Goal: Task Accomplishment & Management: Use online tool/utility

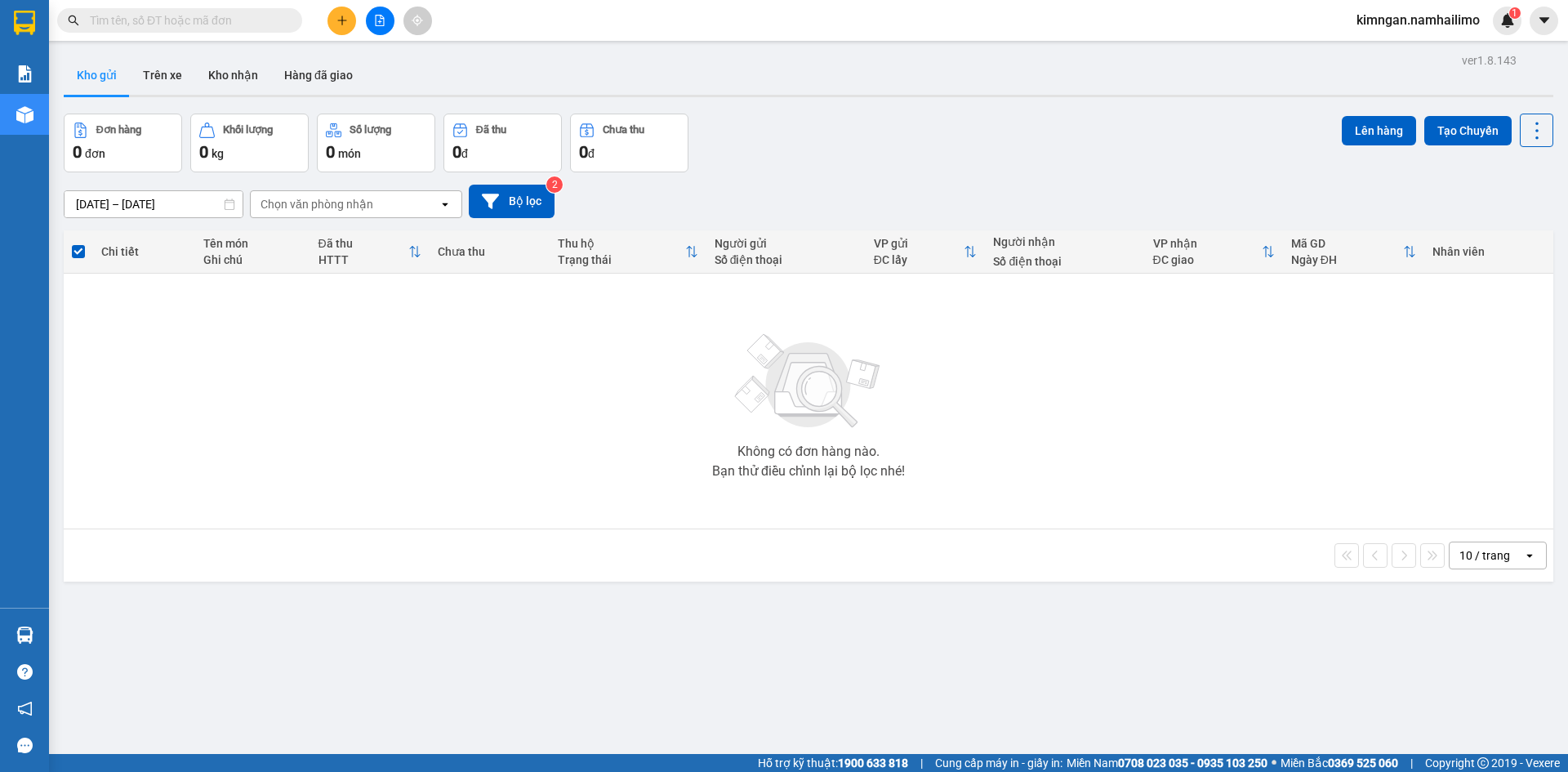
click at [170, 21] on input "text" at bounding box center [186, 21] width 193 height 18
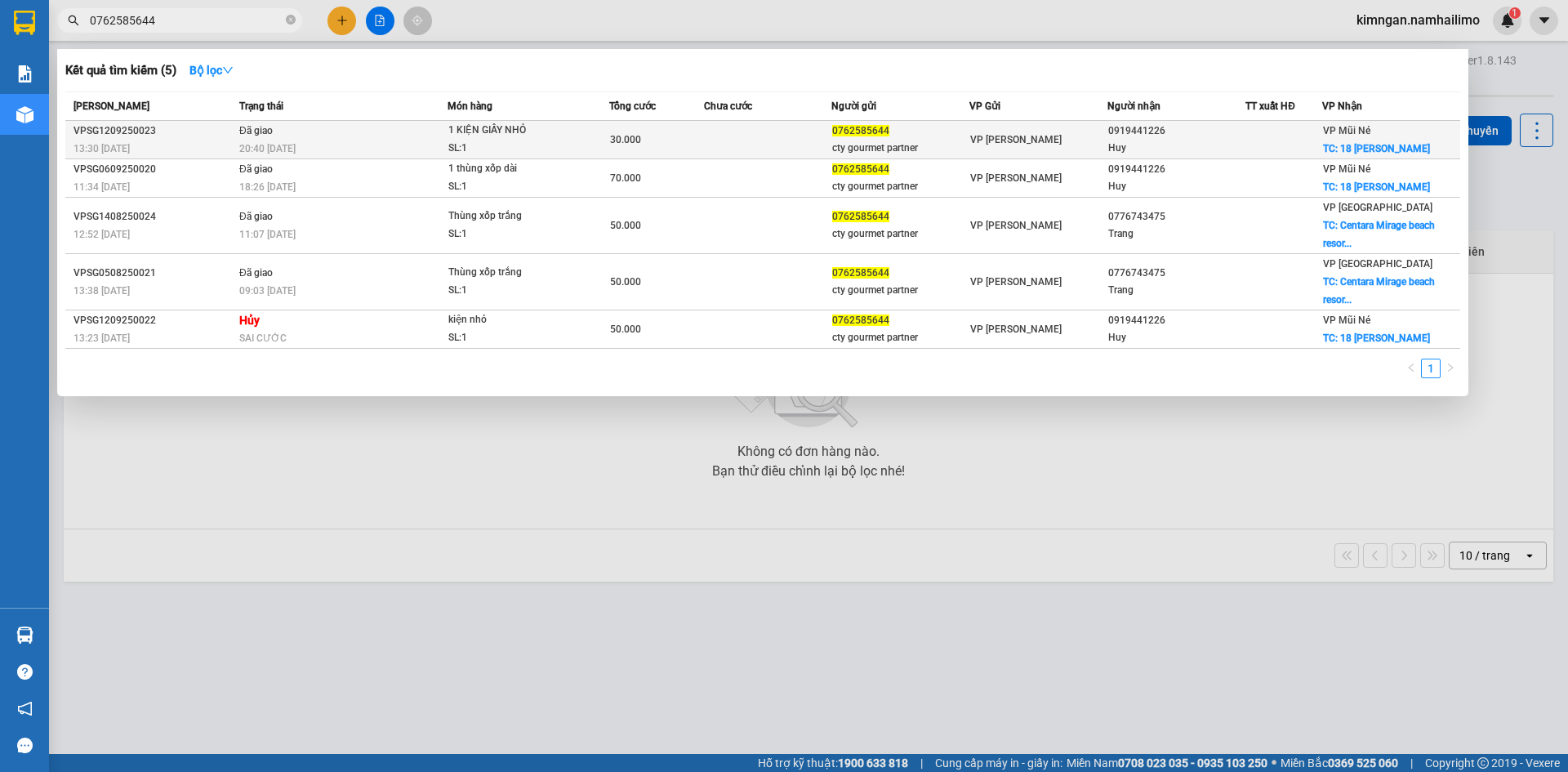
type input "0762585644"
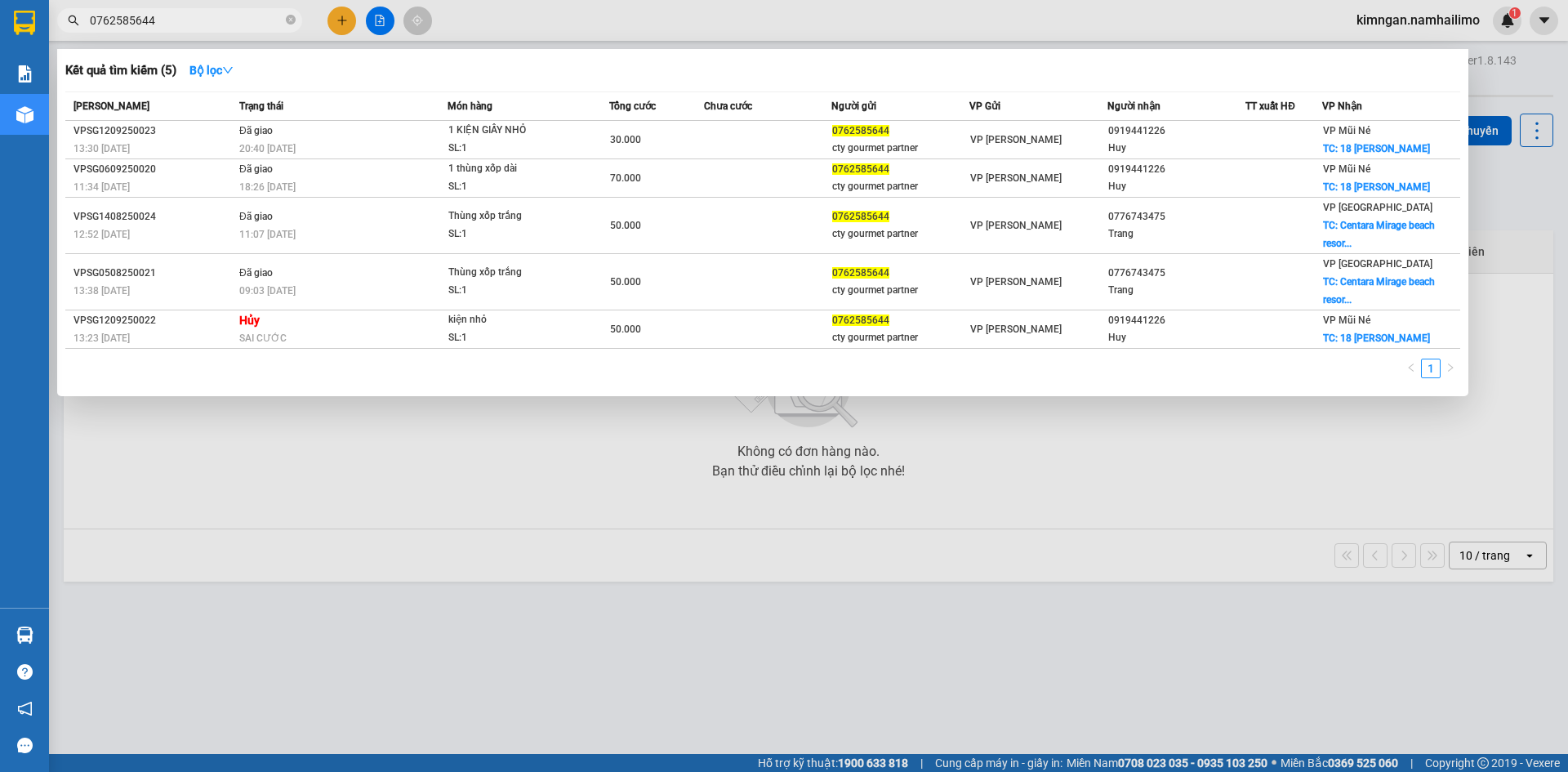
click at [553, 144] on div "SL: 1" at bounding box center [509, 149] width 122 height 18
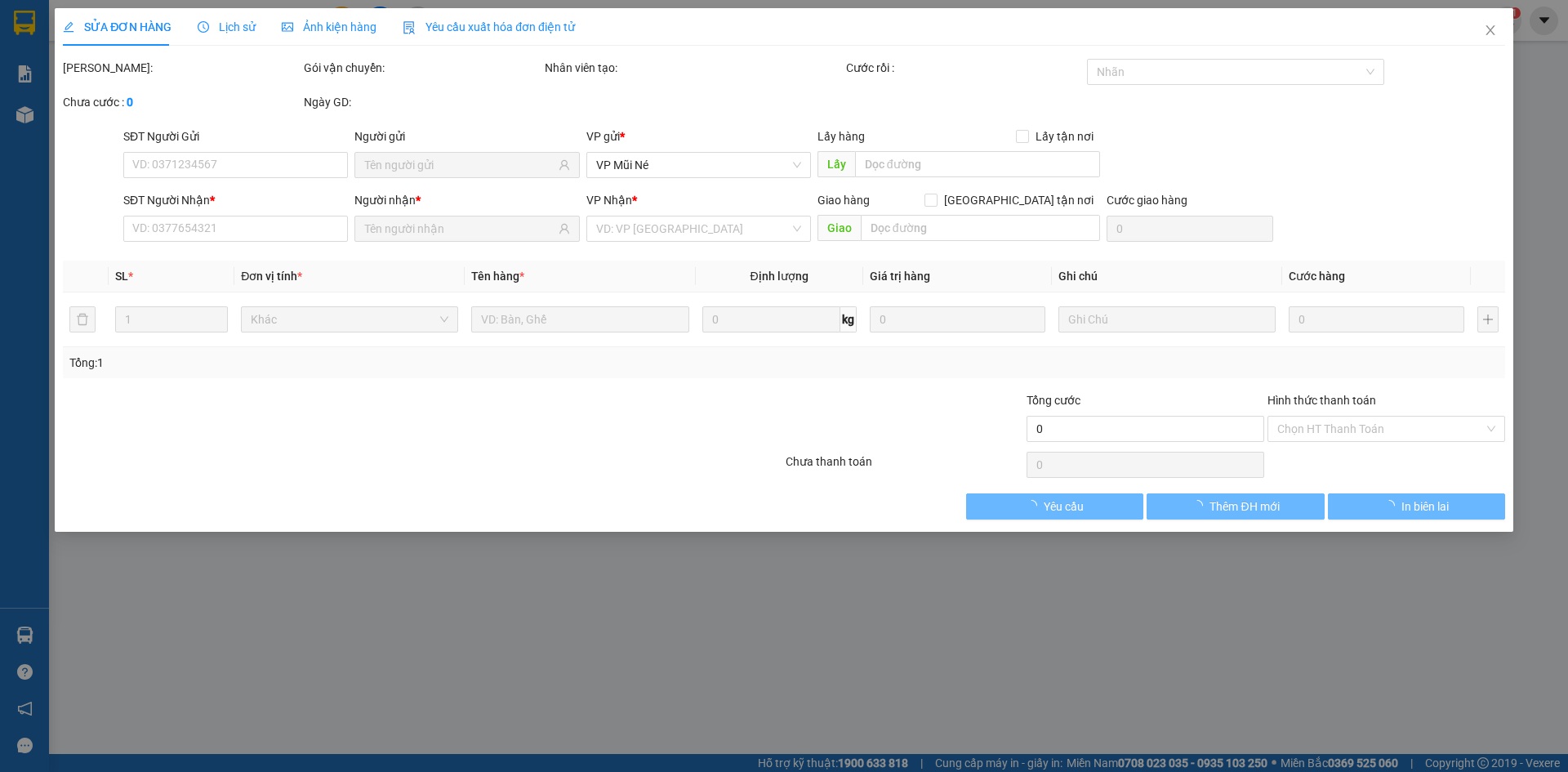
type input "0762585644"
type input "cty gourmet partner"
type input "0919441226"
type input "Huy"
checkbox input "true"
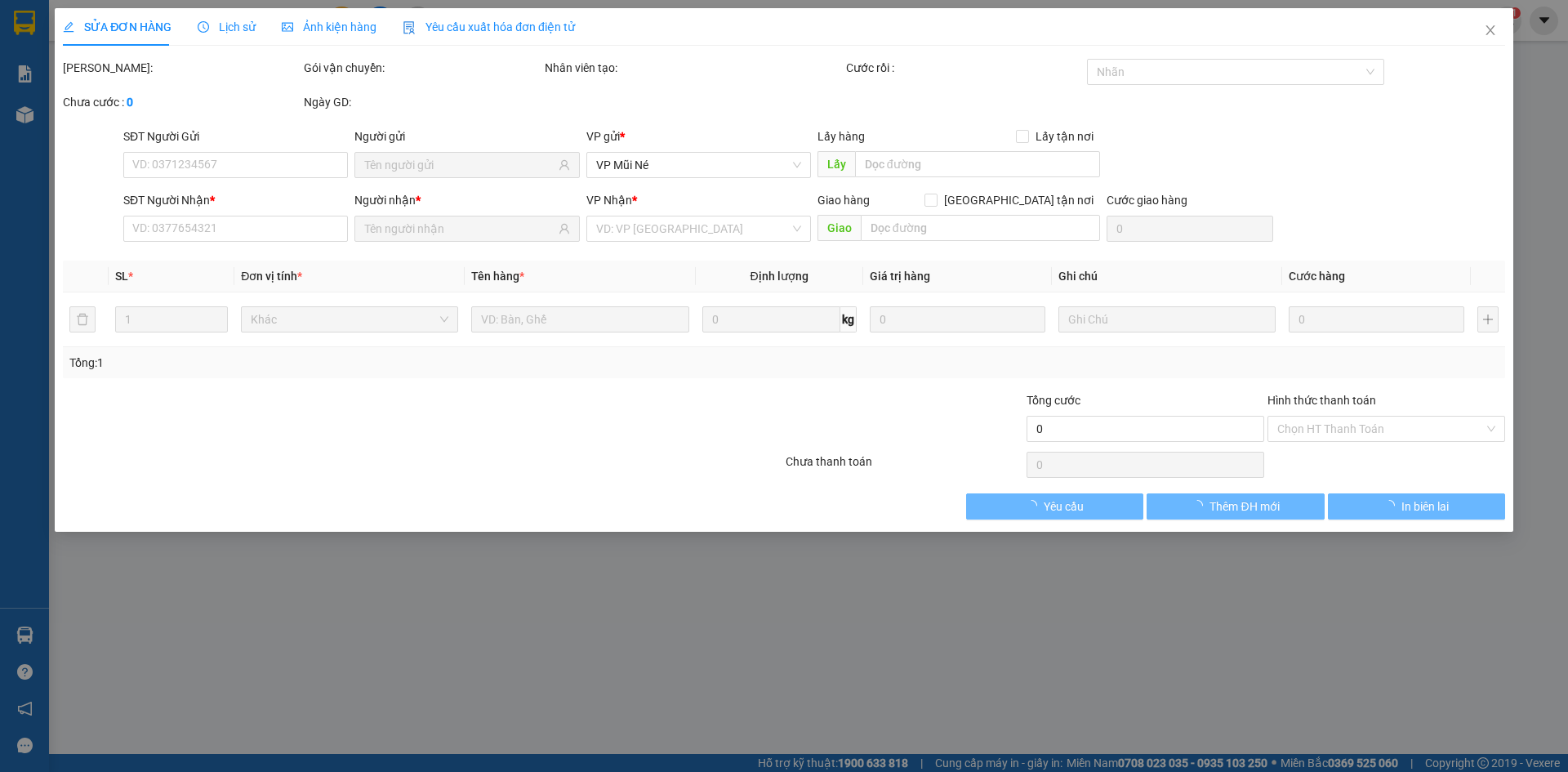
type input "18 [PERSON_NAME]"
type input "30.000"
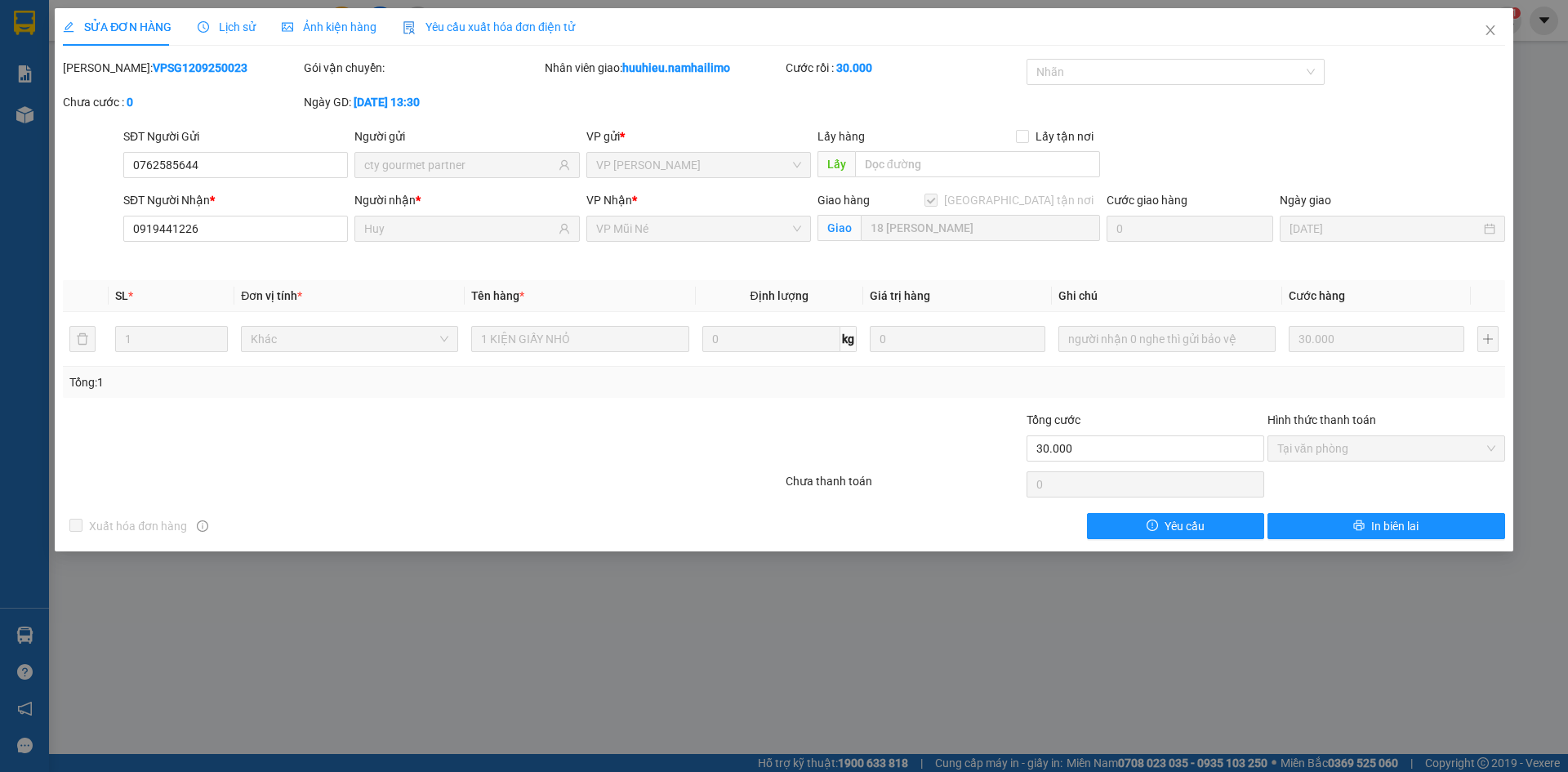
click at [182, 25] on div "SỬA ĐƠN HÀNG Lịch sử Ảnh kiện hàng Yêu cầu xuất hóa đơn điện tử" at bounding box center [319, 27] width 512 height 38
click at [226, 25] on span "Lịch sử" at bounding box center [227, 27] width 58 height 13
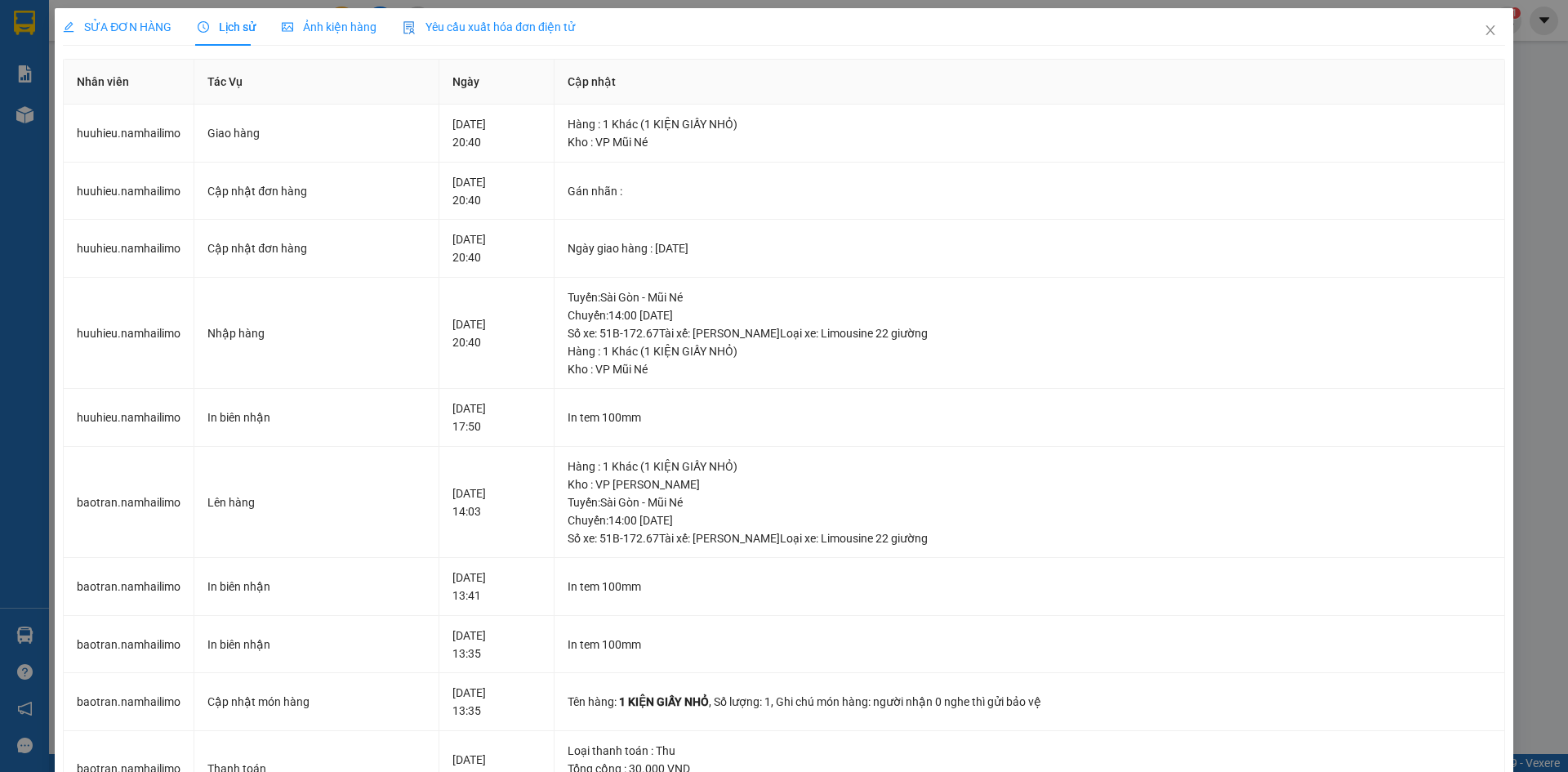
click at [144, 30] on span "SỬA ĐƠN HÀNG" at bounding box center [117, 27] width 108 height 13
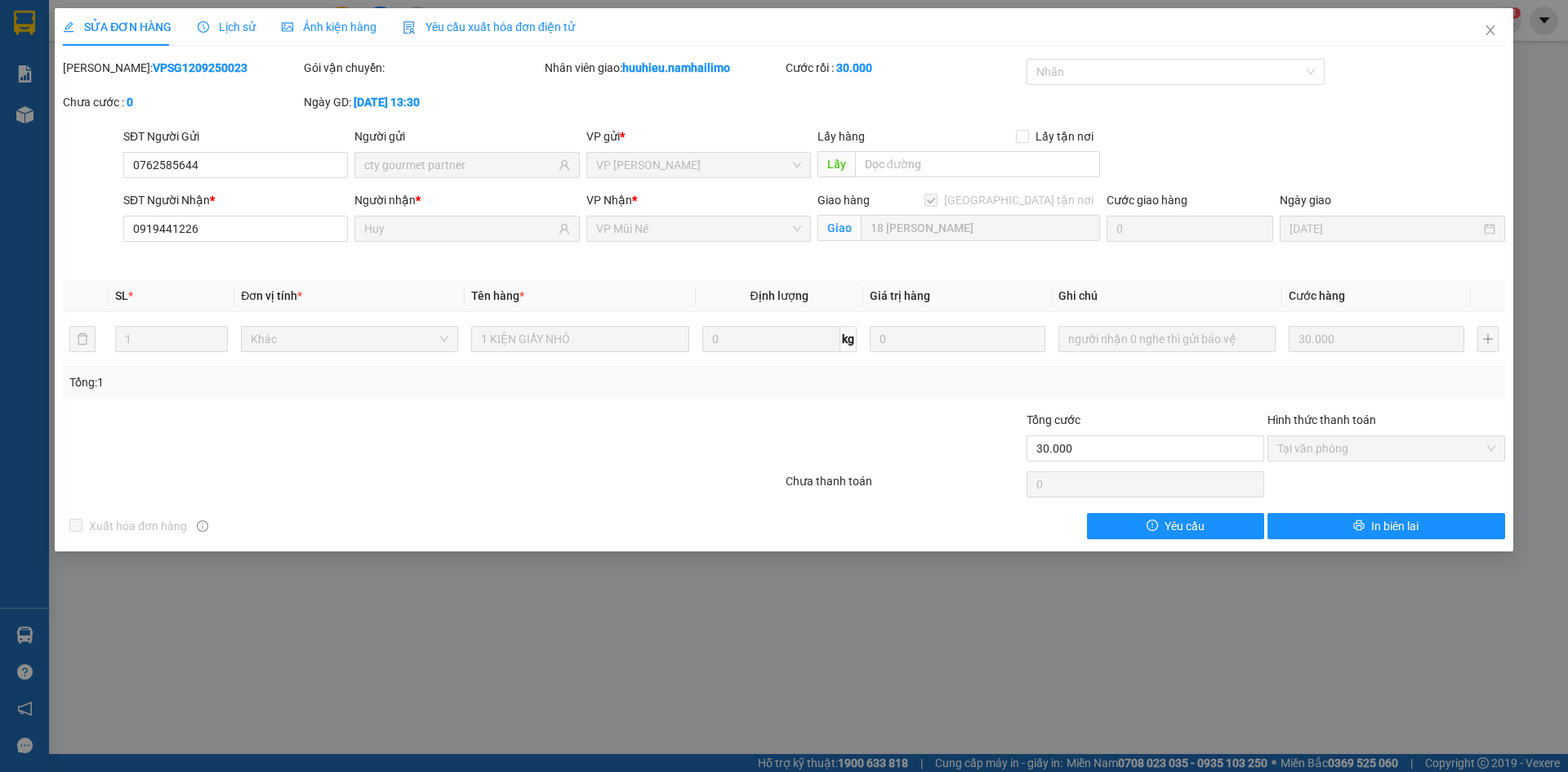
click at [222, 24] on span "Lịch sử" at bounding box center [227, 27] width 58 height 13
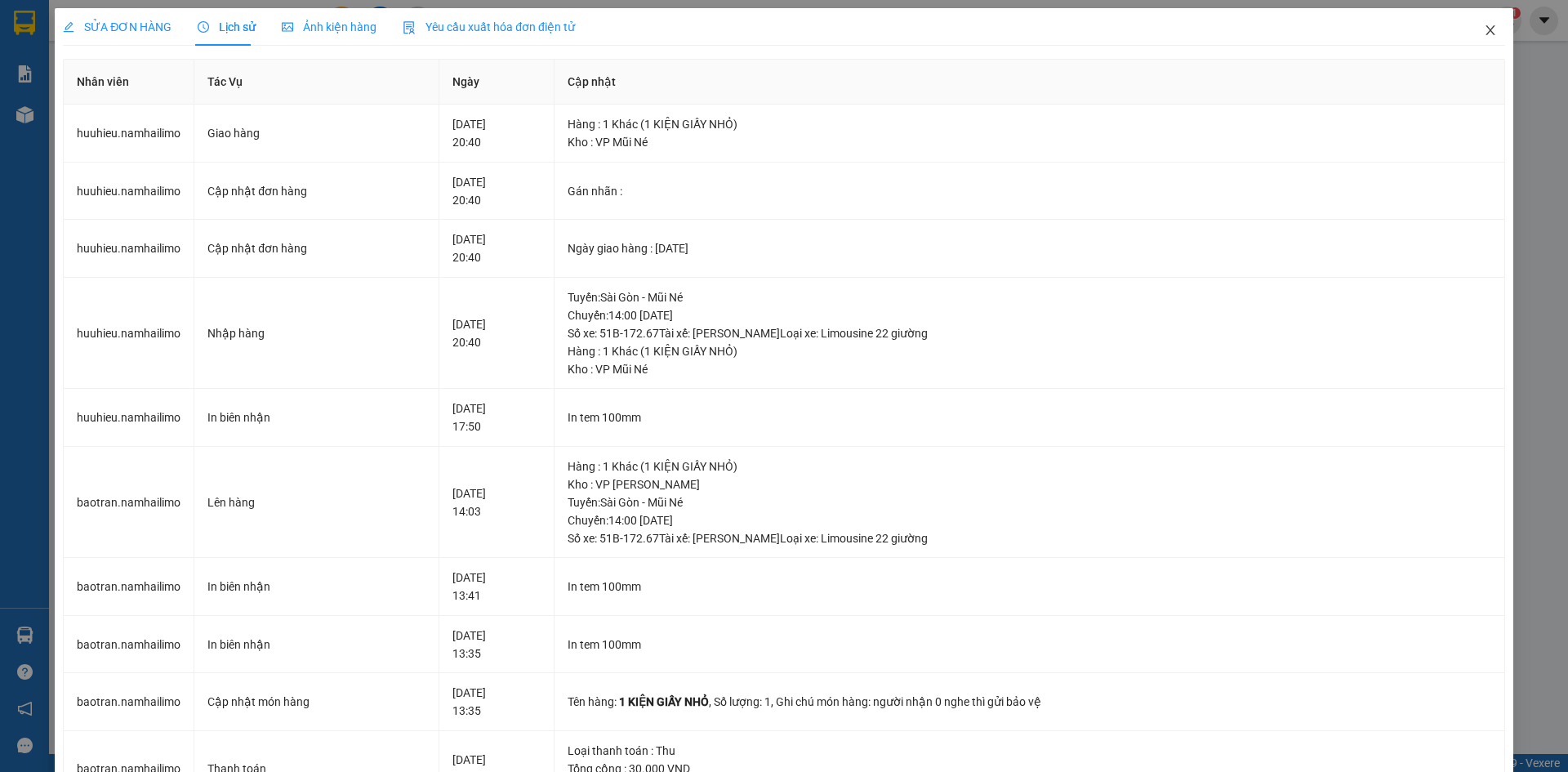
click at [1483, 33] on icon "close" at bounding box center [1490, 30] width 13 height 13
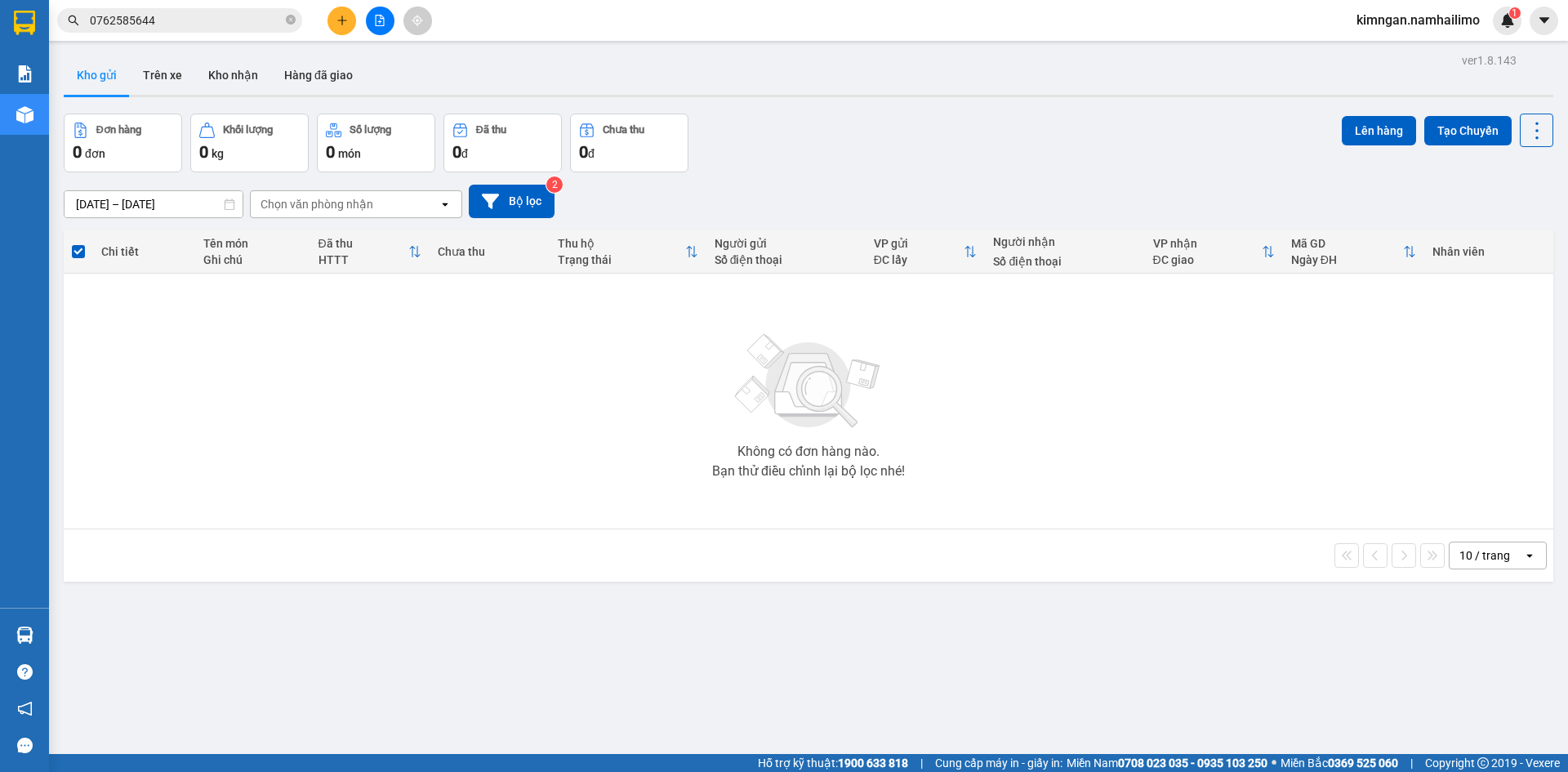
click at [217, 21] on input "0762585644" at bounding box center [186, 21] width 193 height 18
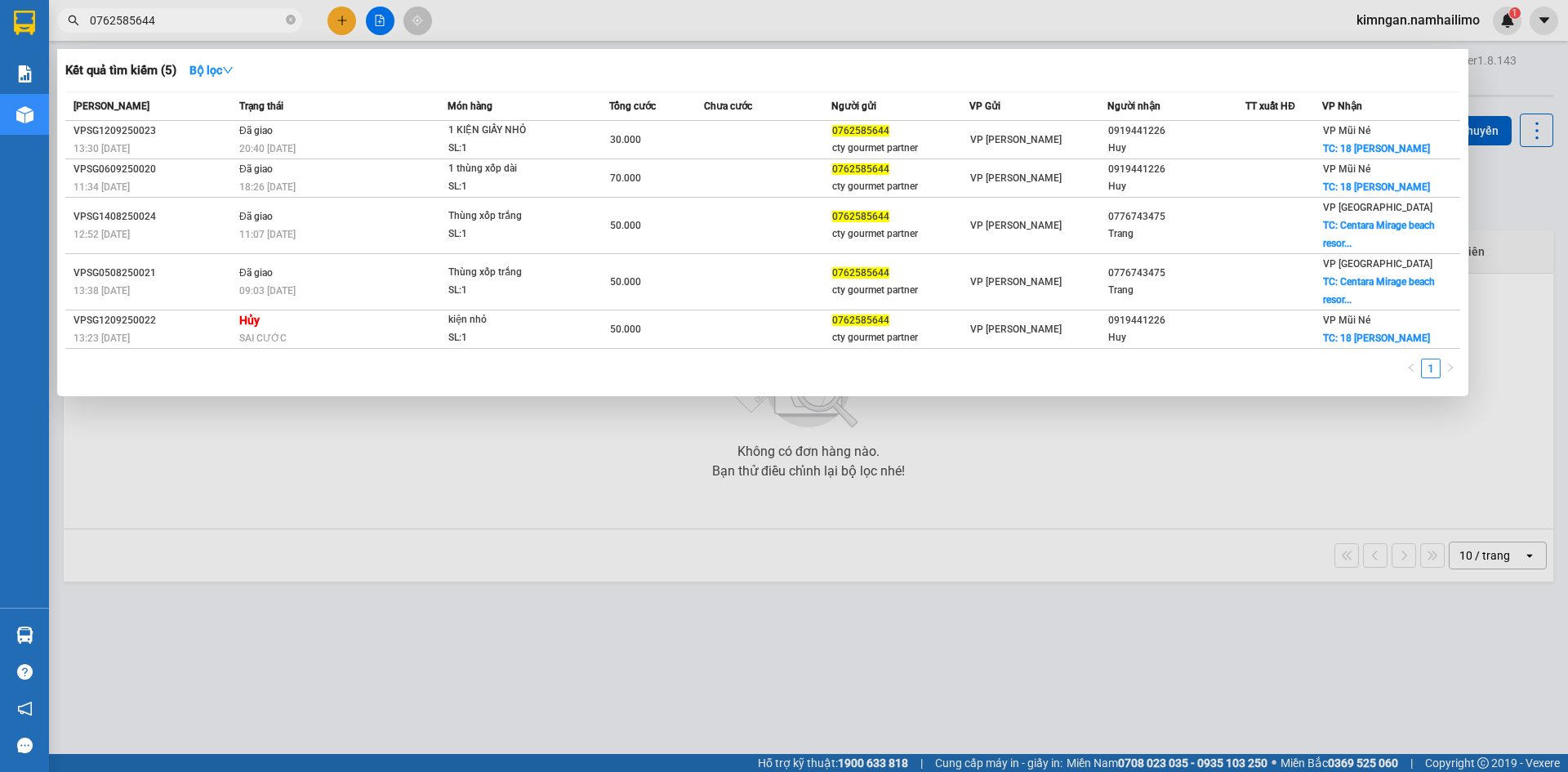
drag, startPoint x: 870, startPoint y: 652, endPoint x: 850, endPoint y: 640, distance: 23.3
click at [870, 650] on div at bounding box center [784, 386] width 1568 height 772
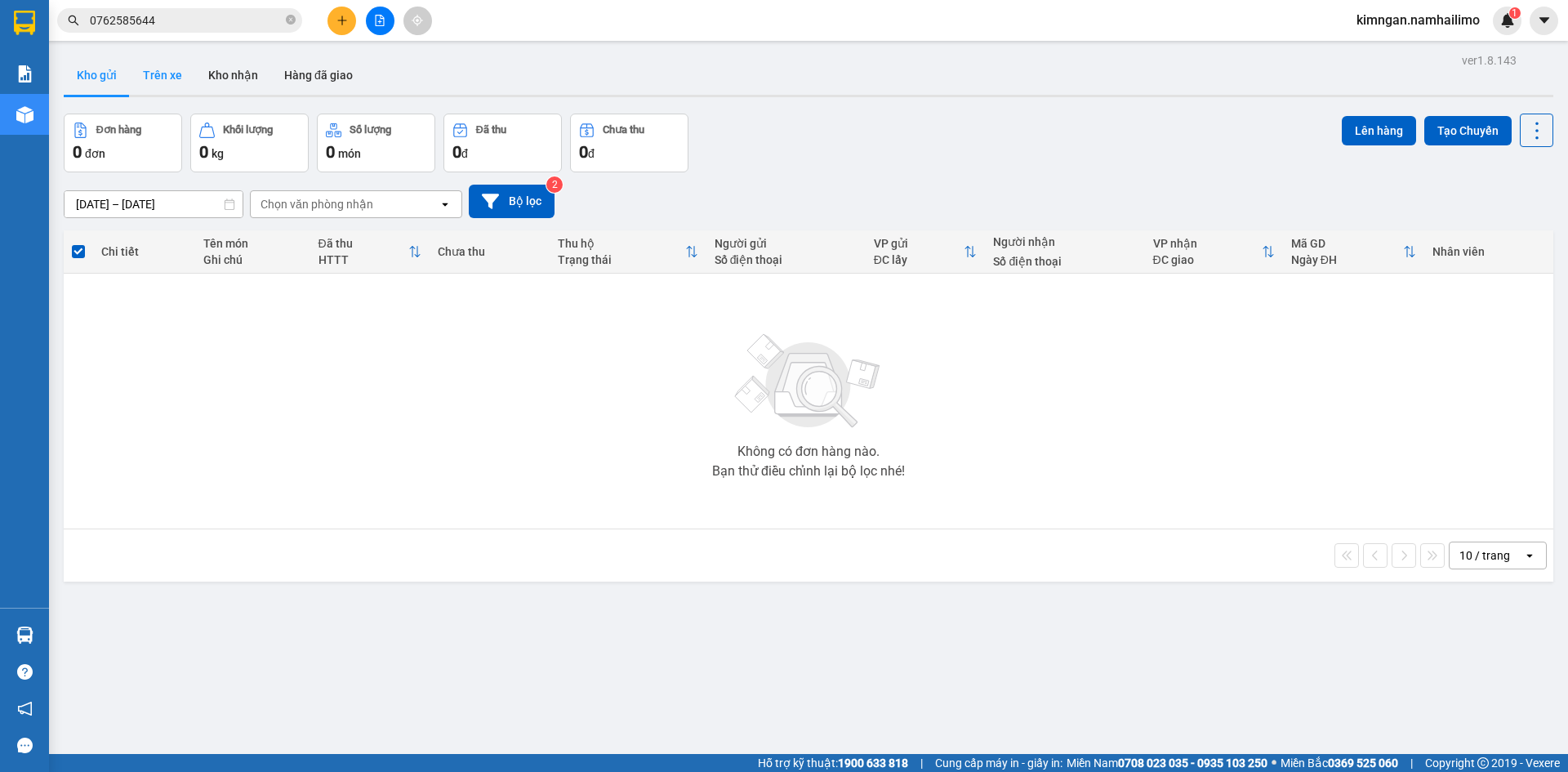
click at [174, 89] on button "Trên xe" at bounding box center [163, 76] width 66 height 39
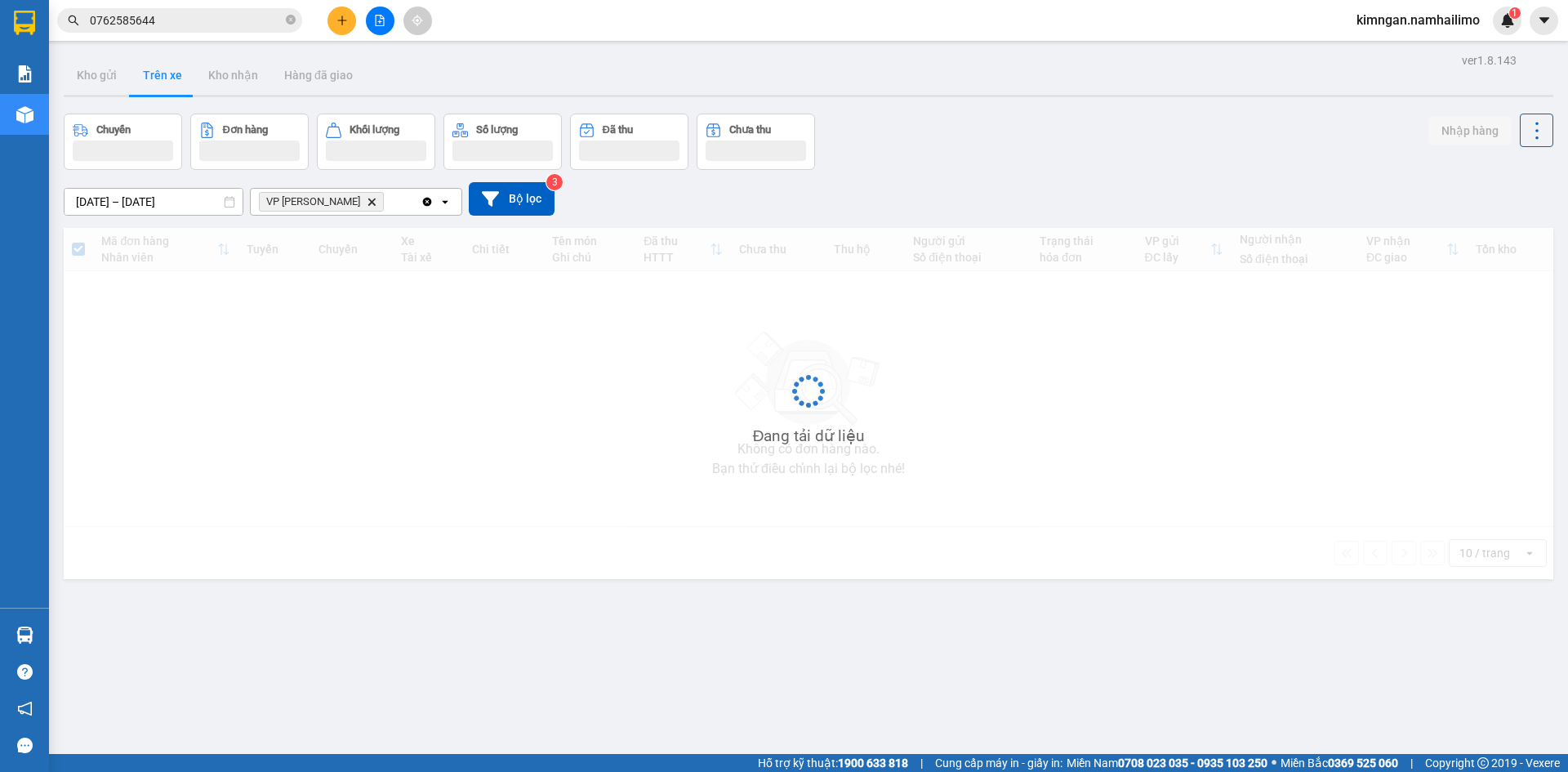
click at [367, 199] on icon "Delete" at bounding box center [372, 202] width 10 height 10
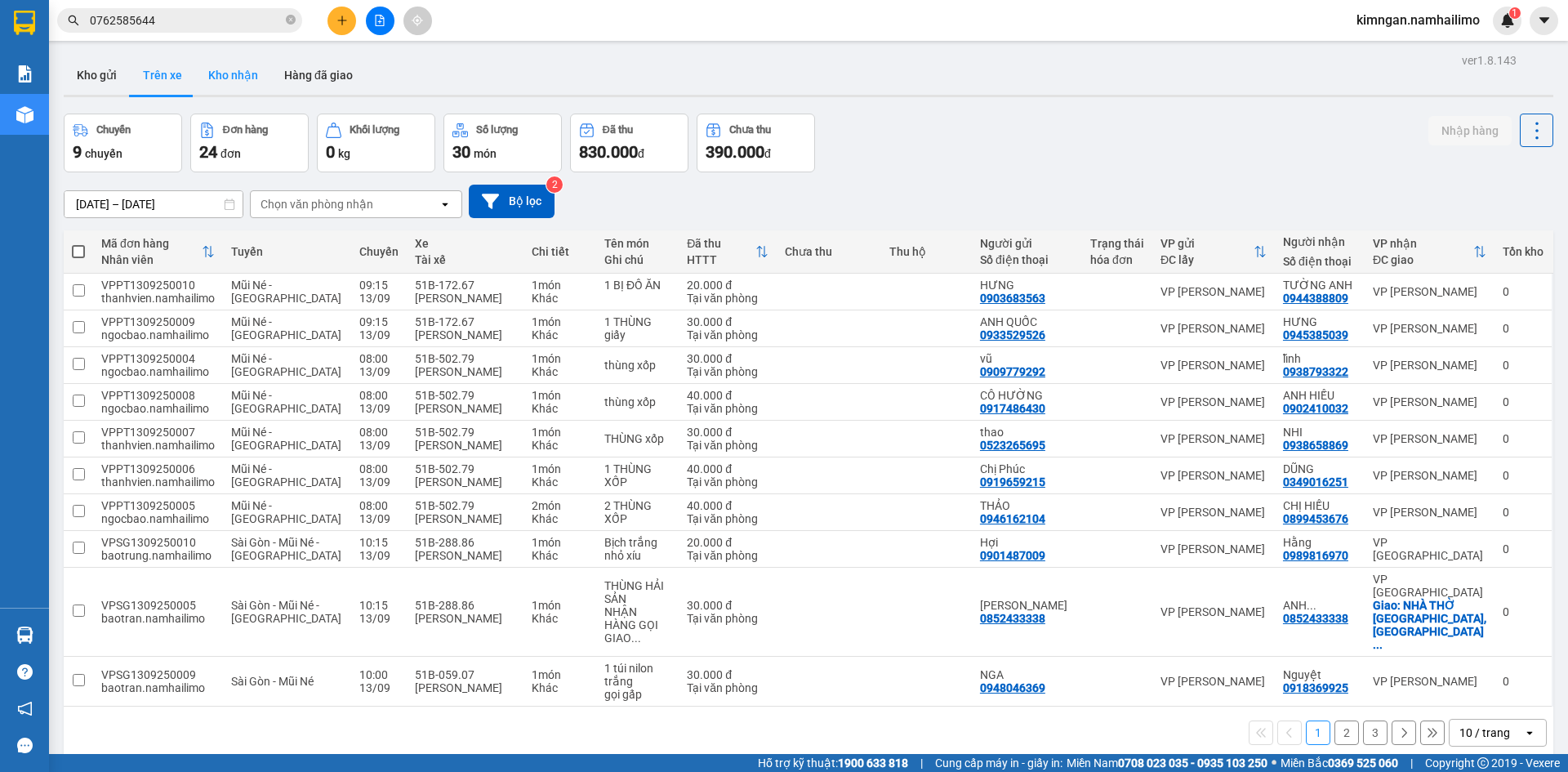
click at [231, 76] on button "Kho nhận" at bounding box center [233, 76] width 76 height 39
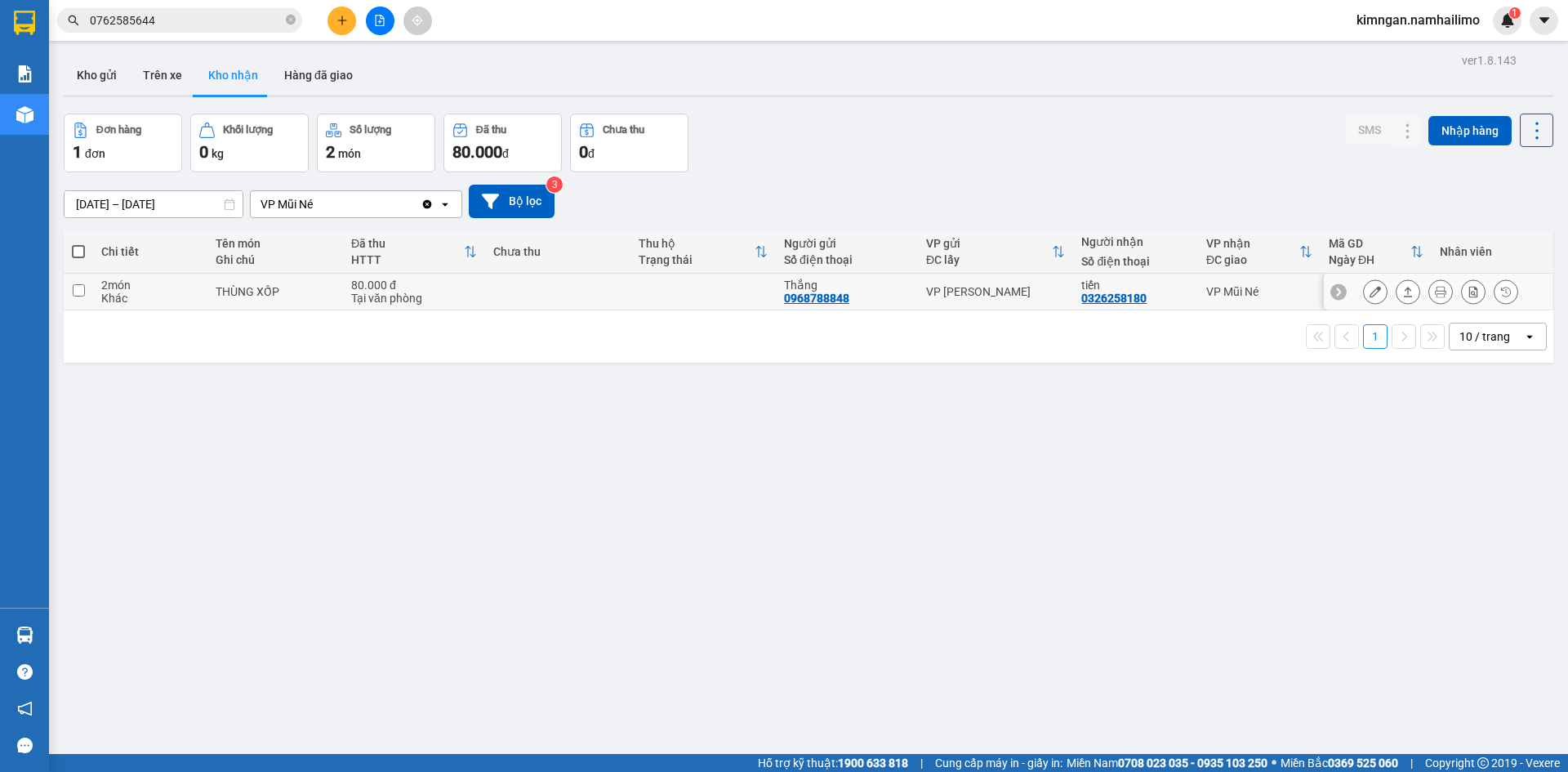
click at [1378, 296] on div at bounding box center [1440, 292] width 155 height 25
click at [1370, 296] on button at bounding box center [1375, 292] width 23 height 29
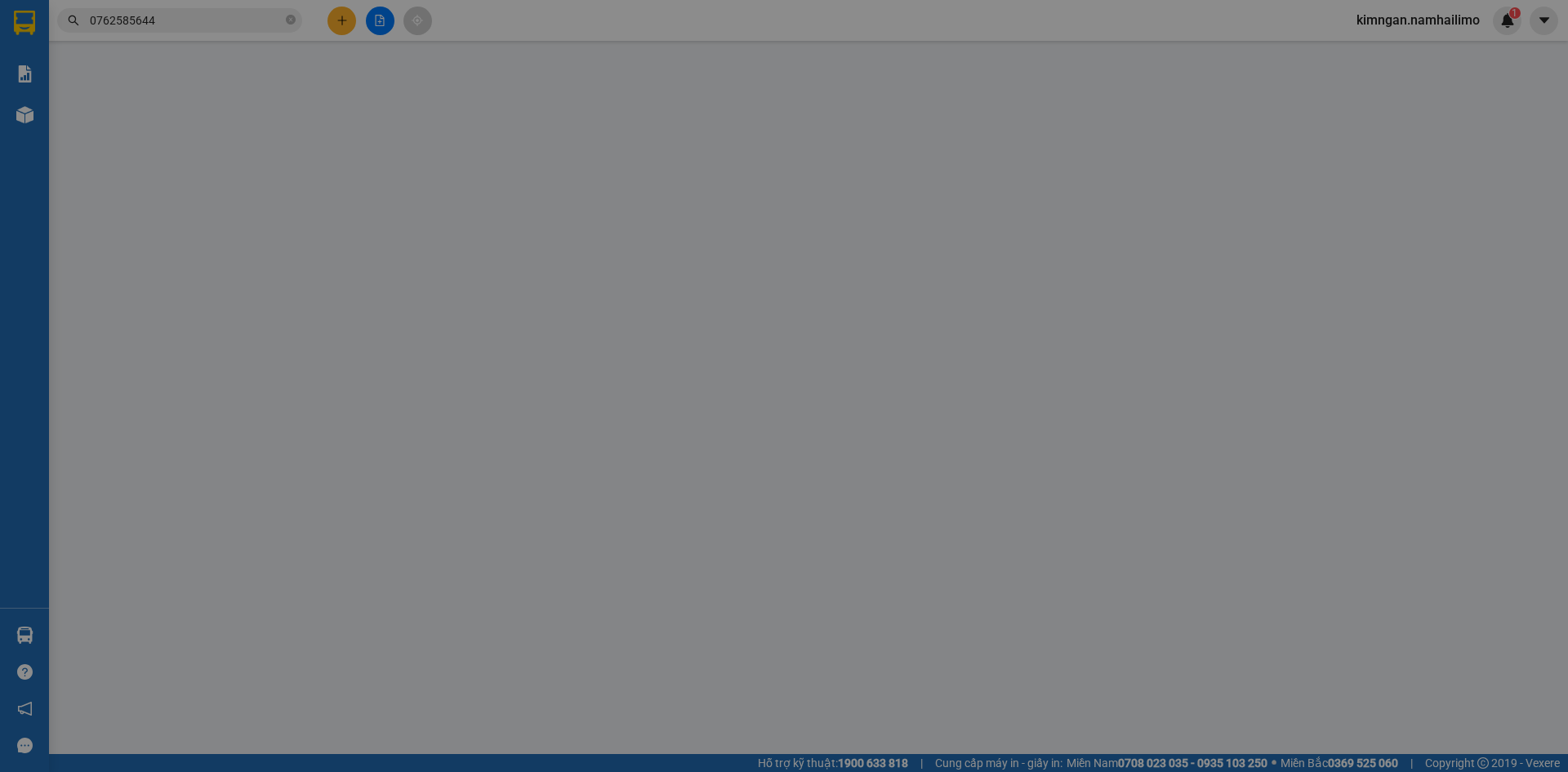
type input "0948046369"
type input "NGA"
type input "0918369925"
type input "Nguyệt"
type input "30.000"
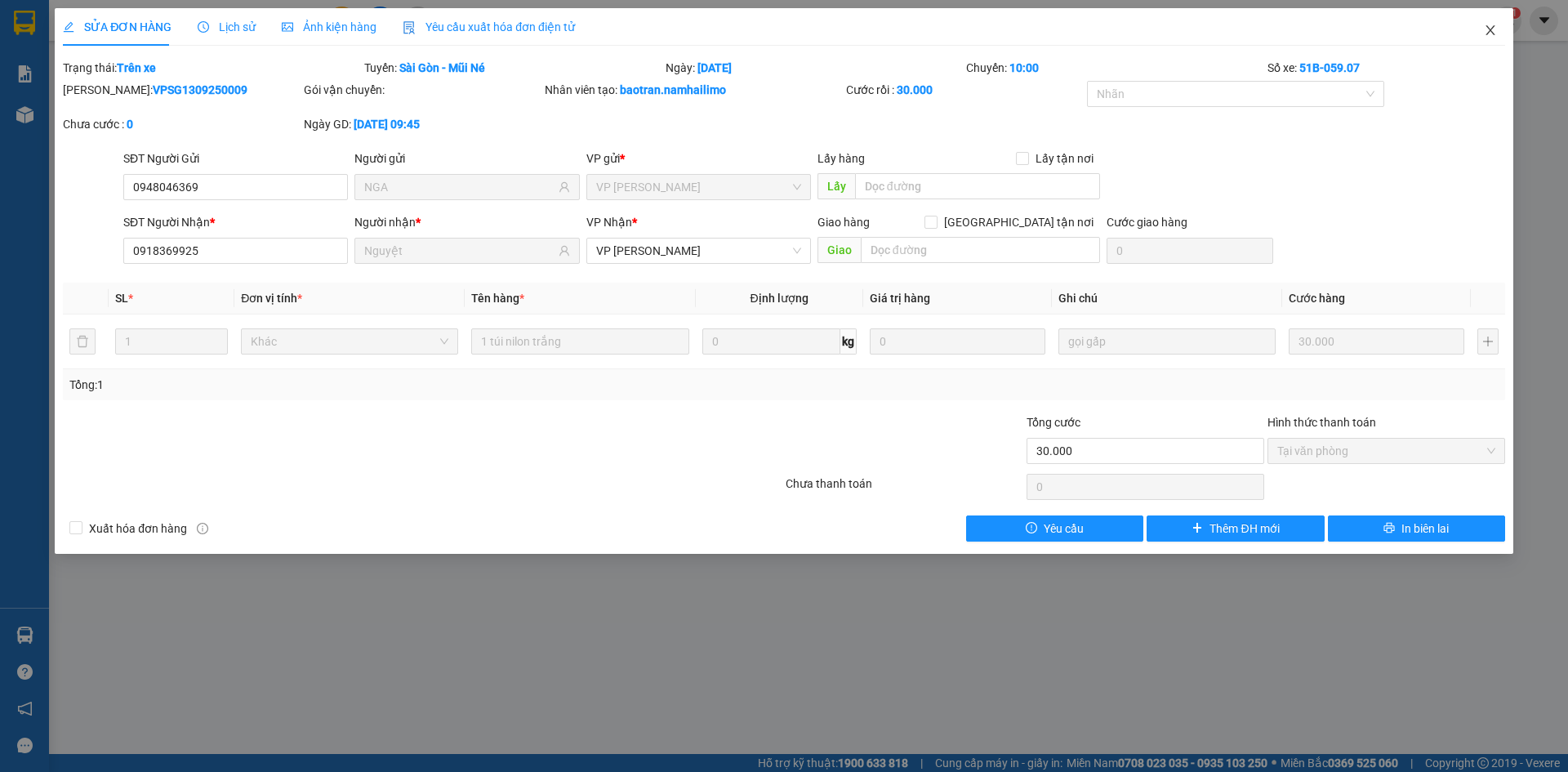
click at [1493, 29] on icon "close" at bounding box center [1490, 30] width 13 height 13
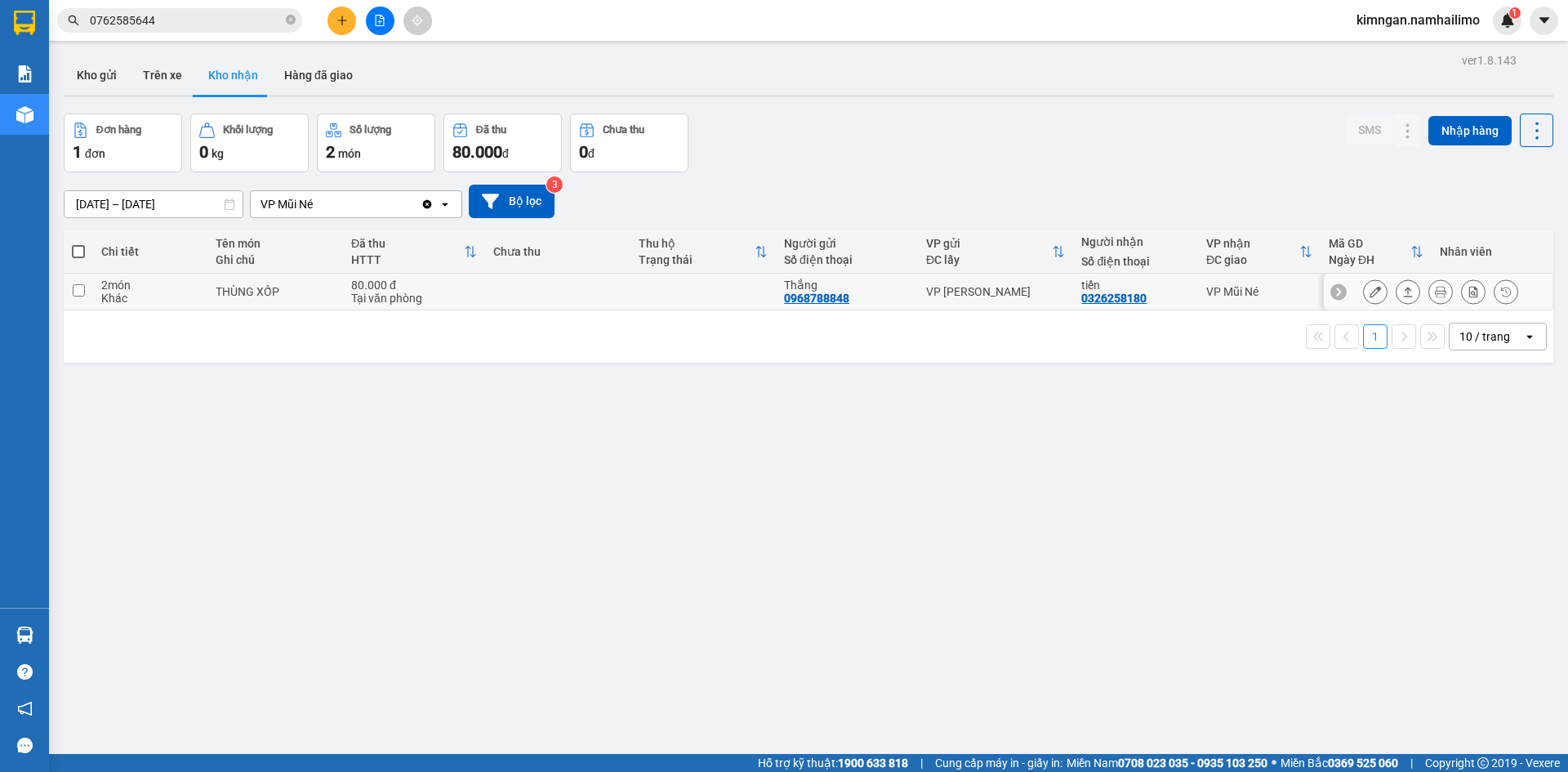
click at [1350, 289] on div at bounding box center [1437, 292] width 228 height 37
click at [1369, 291] on icon at bounding box center [1375, 292] width 11 height 11
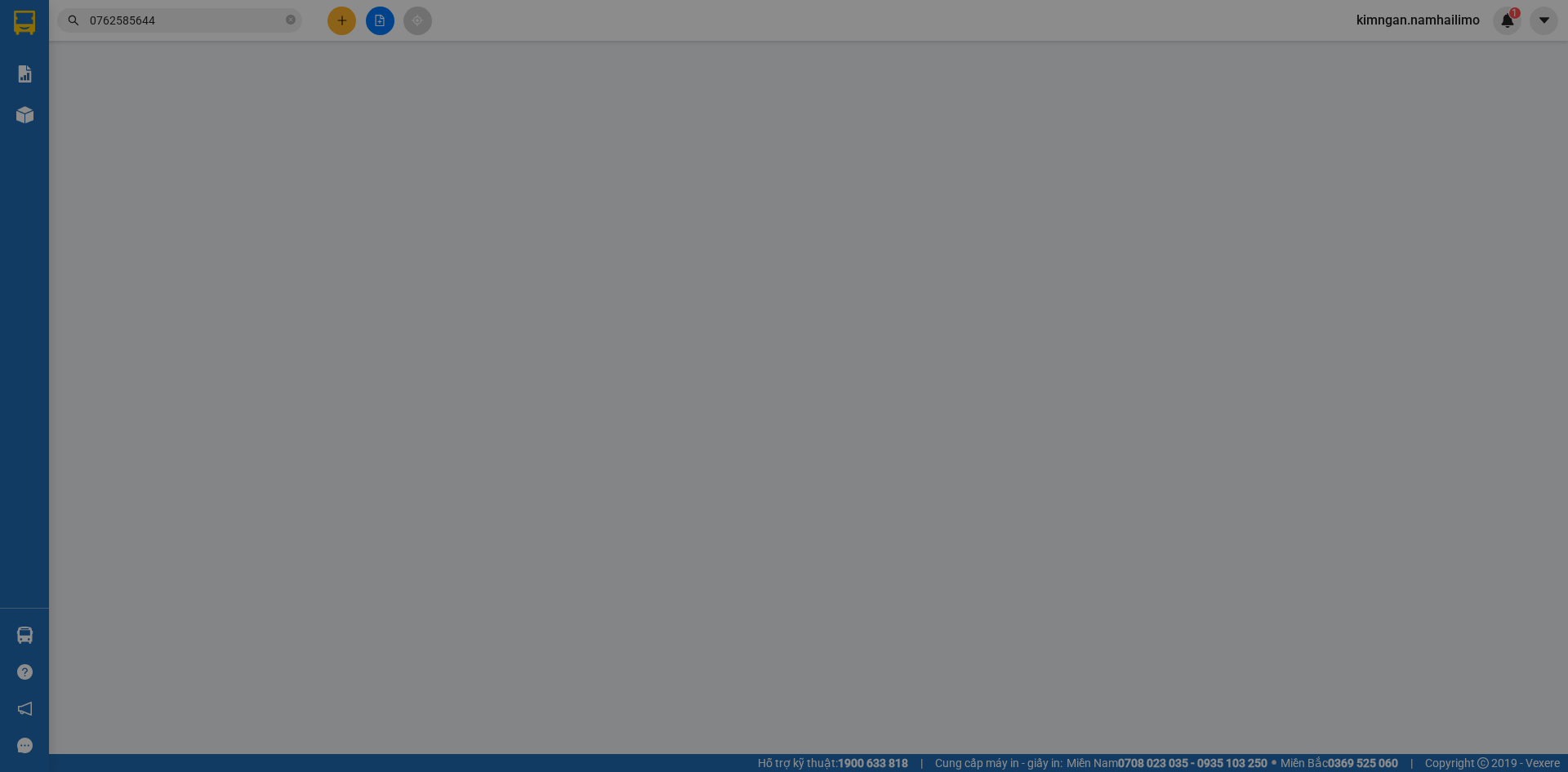
type input "0968788848"
type input "Thắng"
type input "0326258180"
type input "tiến"
type input "80.000"
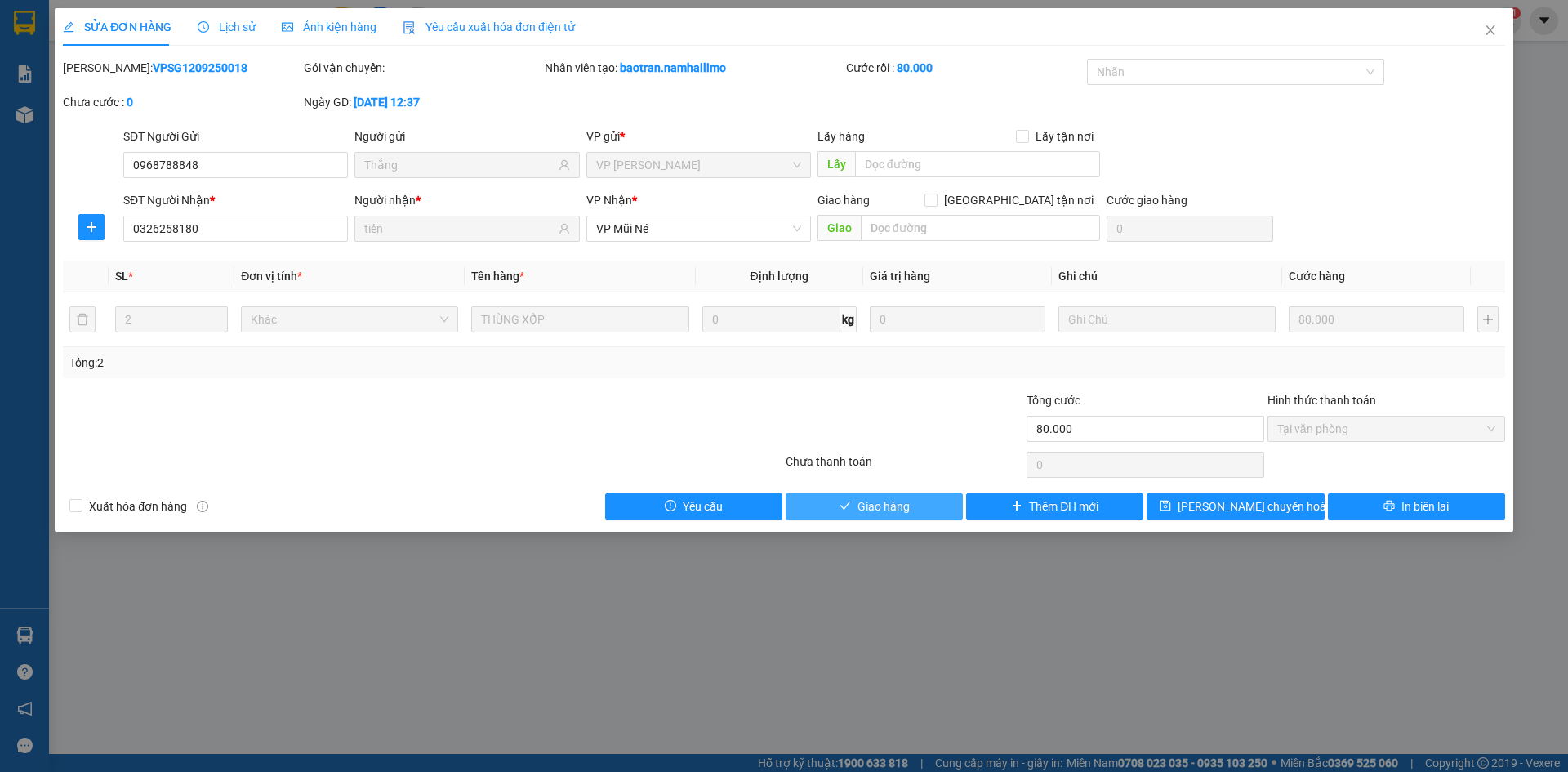
click at [888, 498] on span "Giao hàng" at bounding box center [883, 507] width 53 height 18
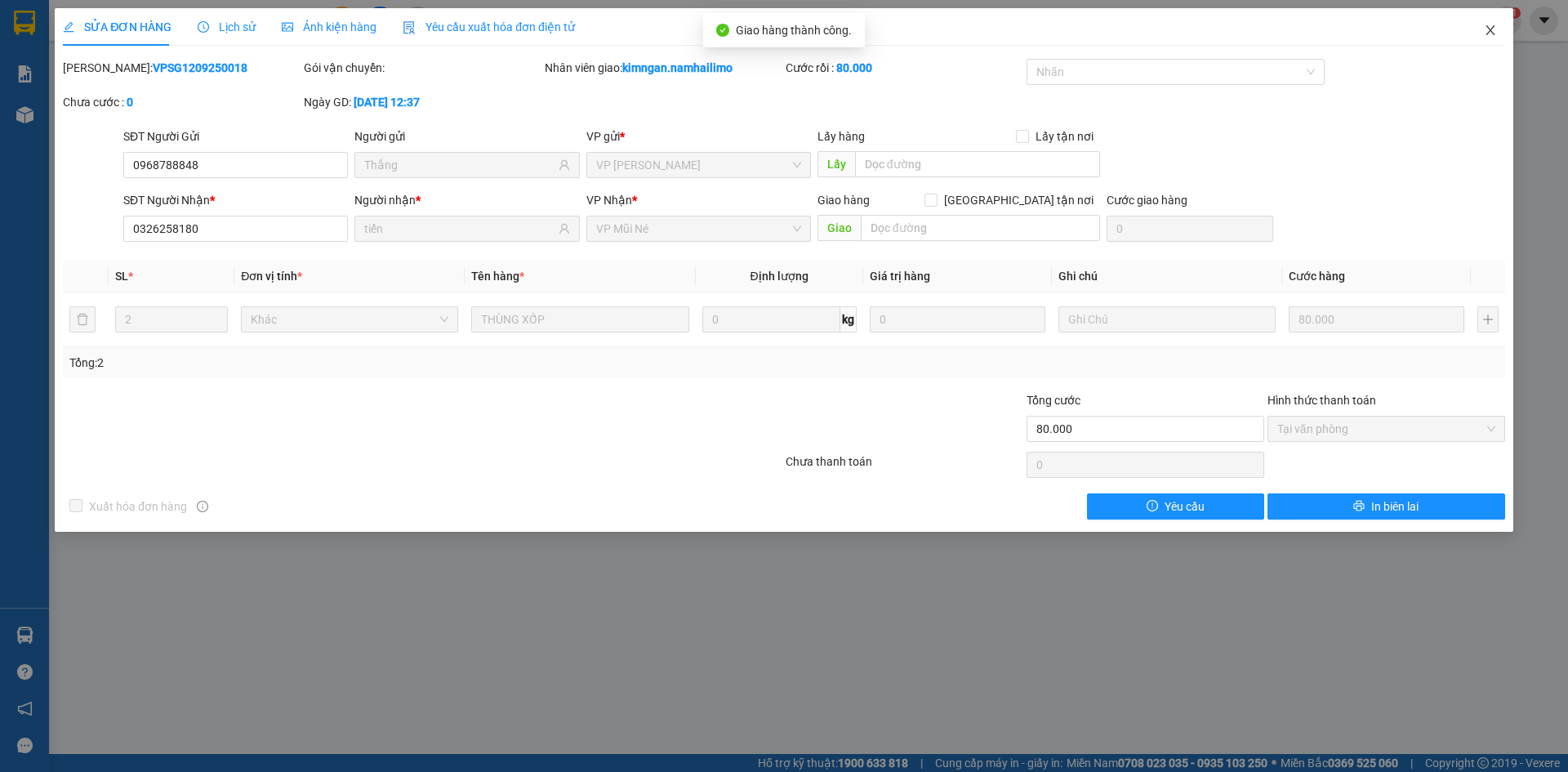
click at [1481, 31] on span "Close" at bounding box center [1490, 31] width 46 height 46
